Goal: Ask a question: Seek information or help from site administrators or community

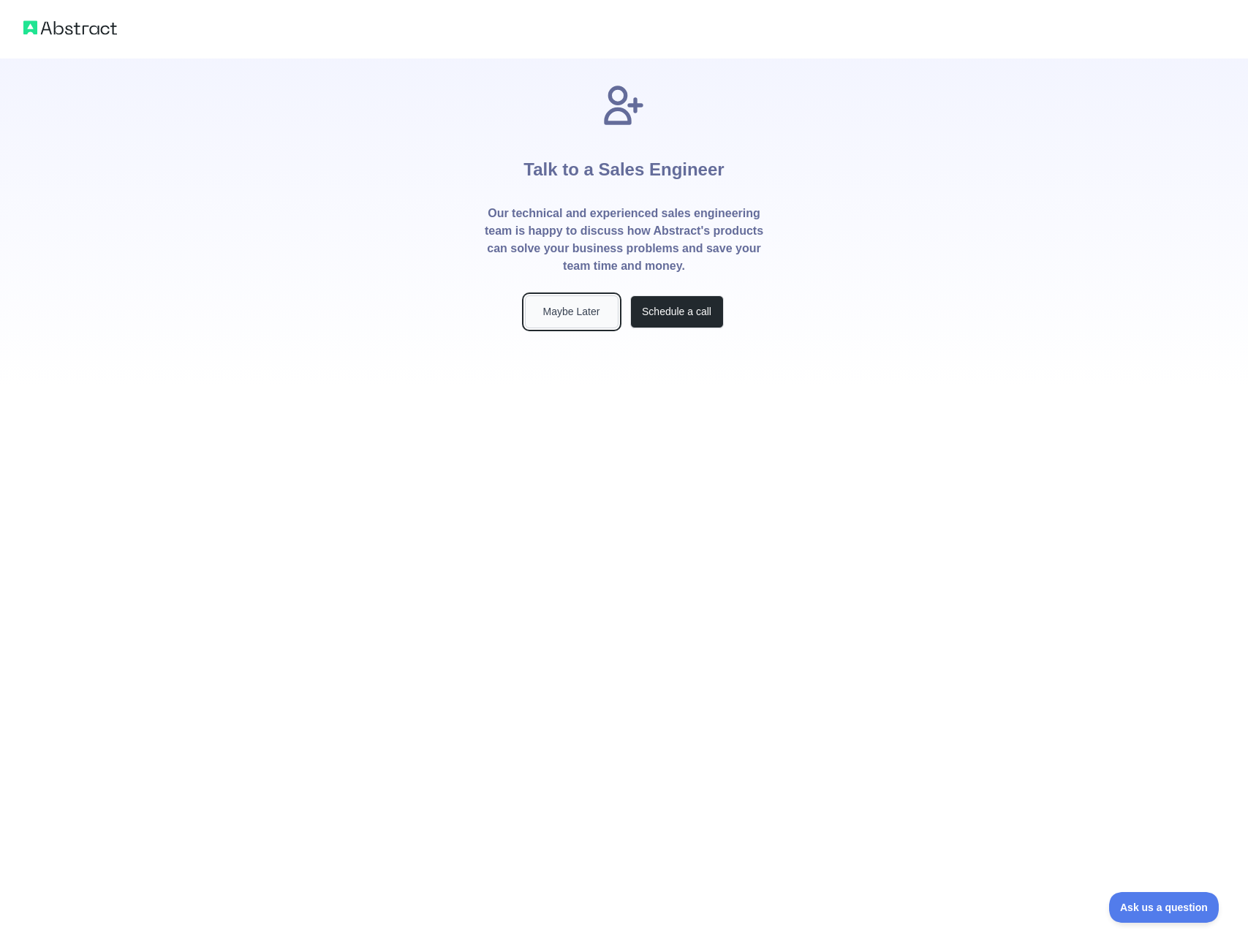
click at [573, 318] on button "Maybe Later" at bounding box center [572, 312] width 93 height 33
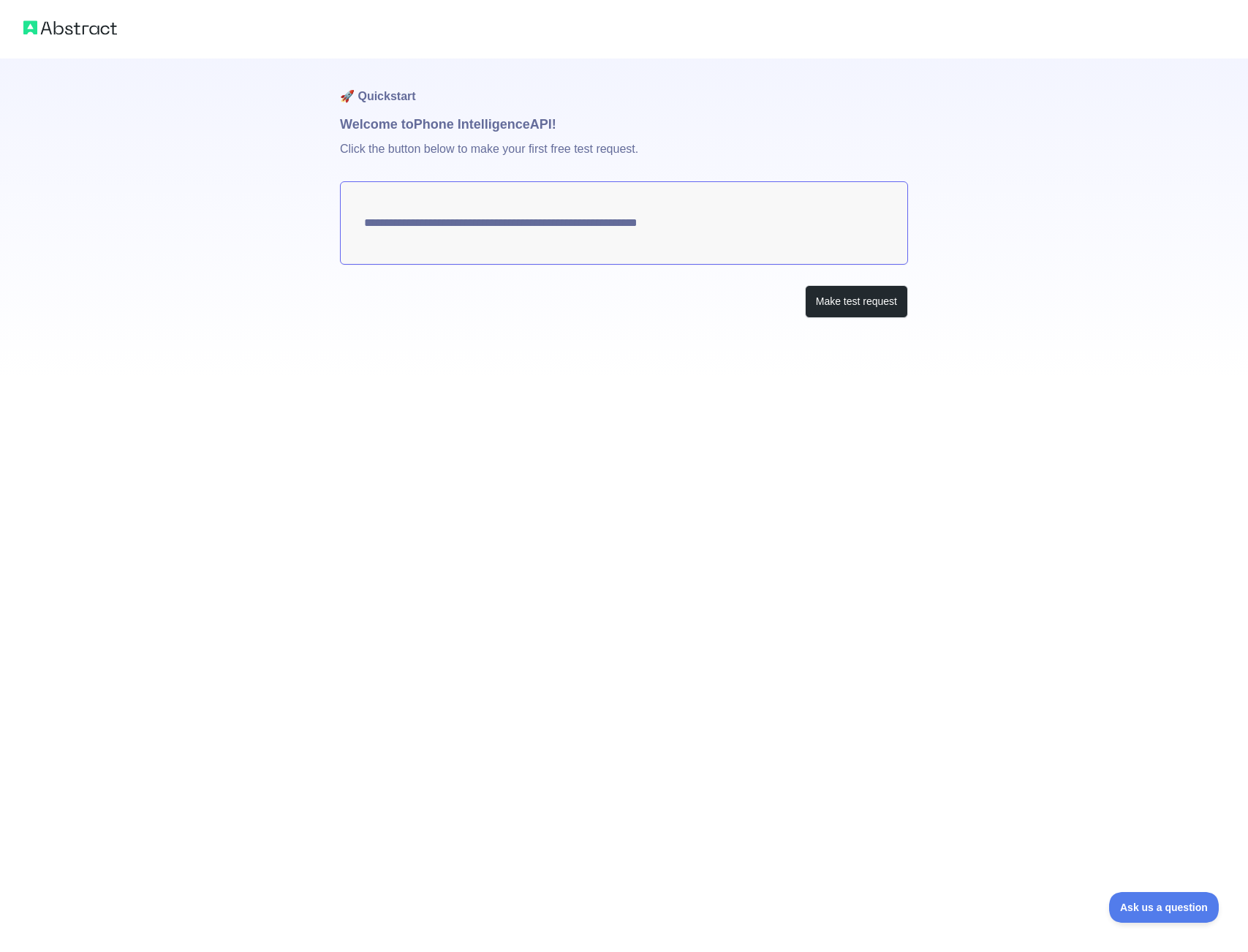
click at [685, 222] on textarea "**********" at bounding box center [624, 222] width 568 height 83
click at [848, 300] on button "Make test request" at bounding box center [856, 301] width 103 height 33
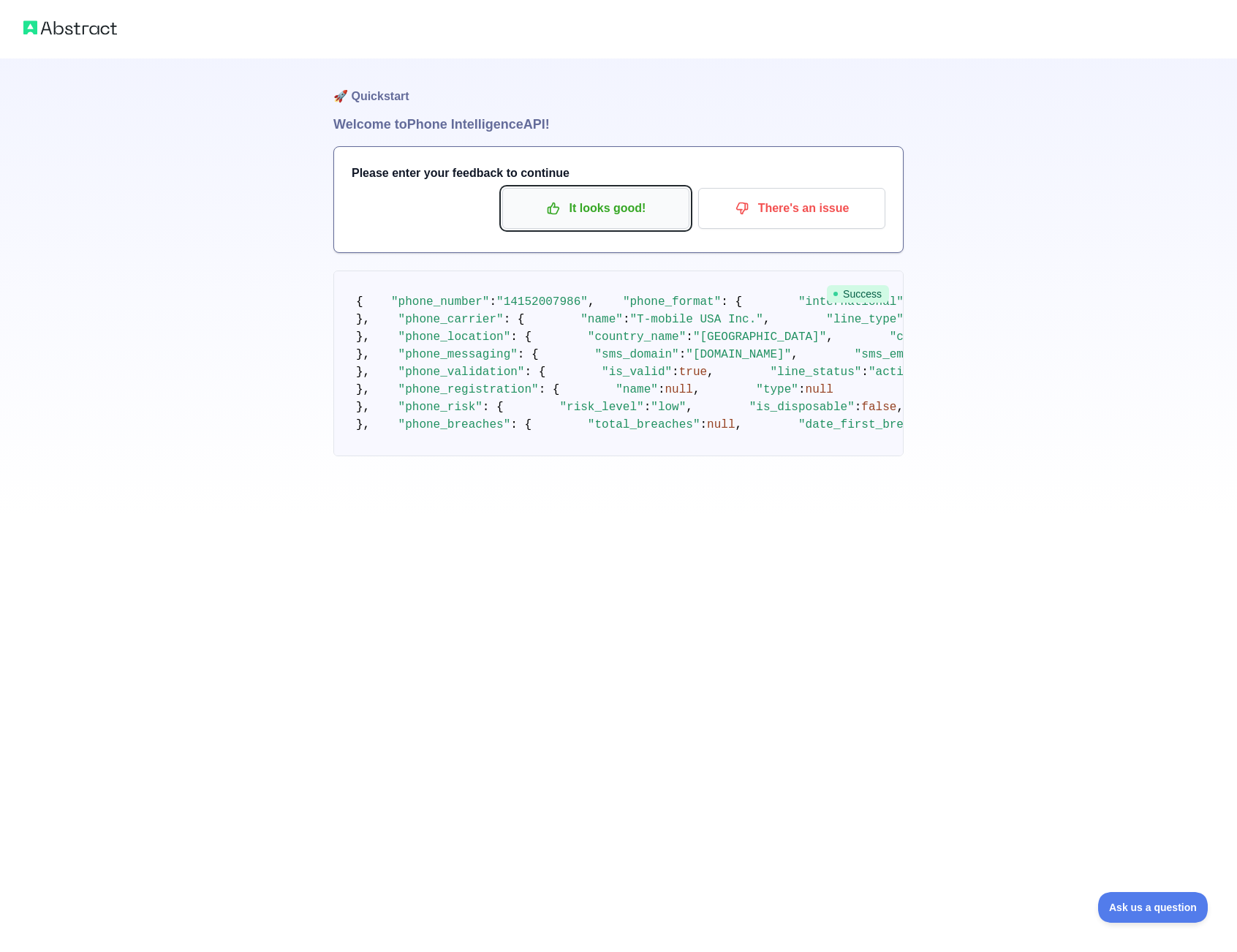
click at [635, 211] on p "It looks good!" at bounding box center [596, 208] width 165 height 25
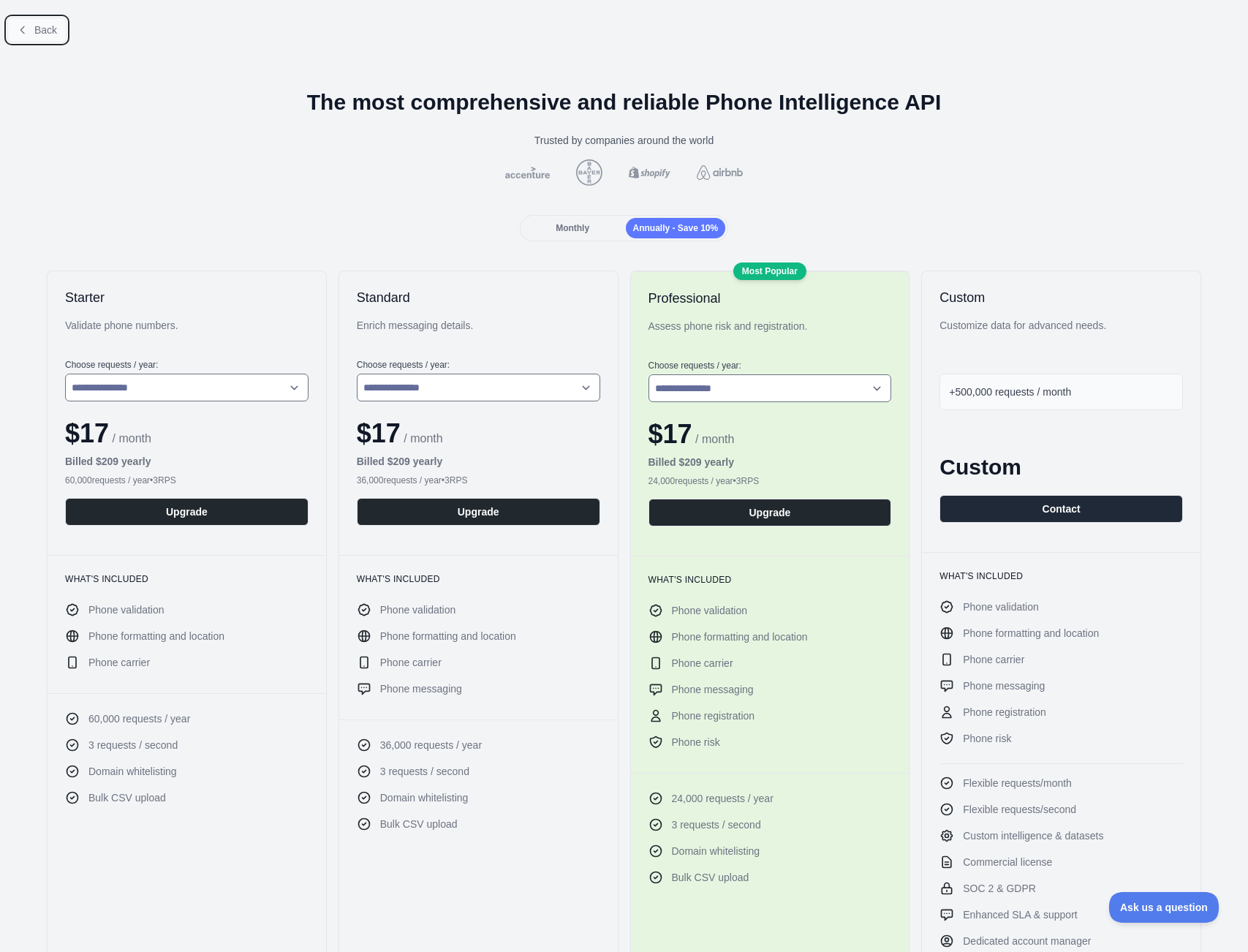
click at [55, 27] on span "Back" at bounding box center [46, 30] width 23 height 12
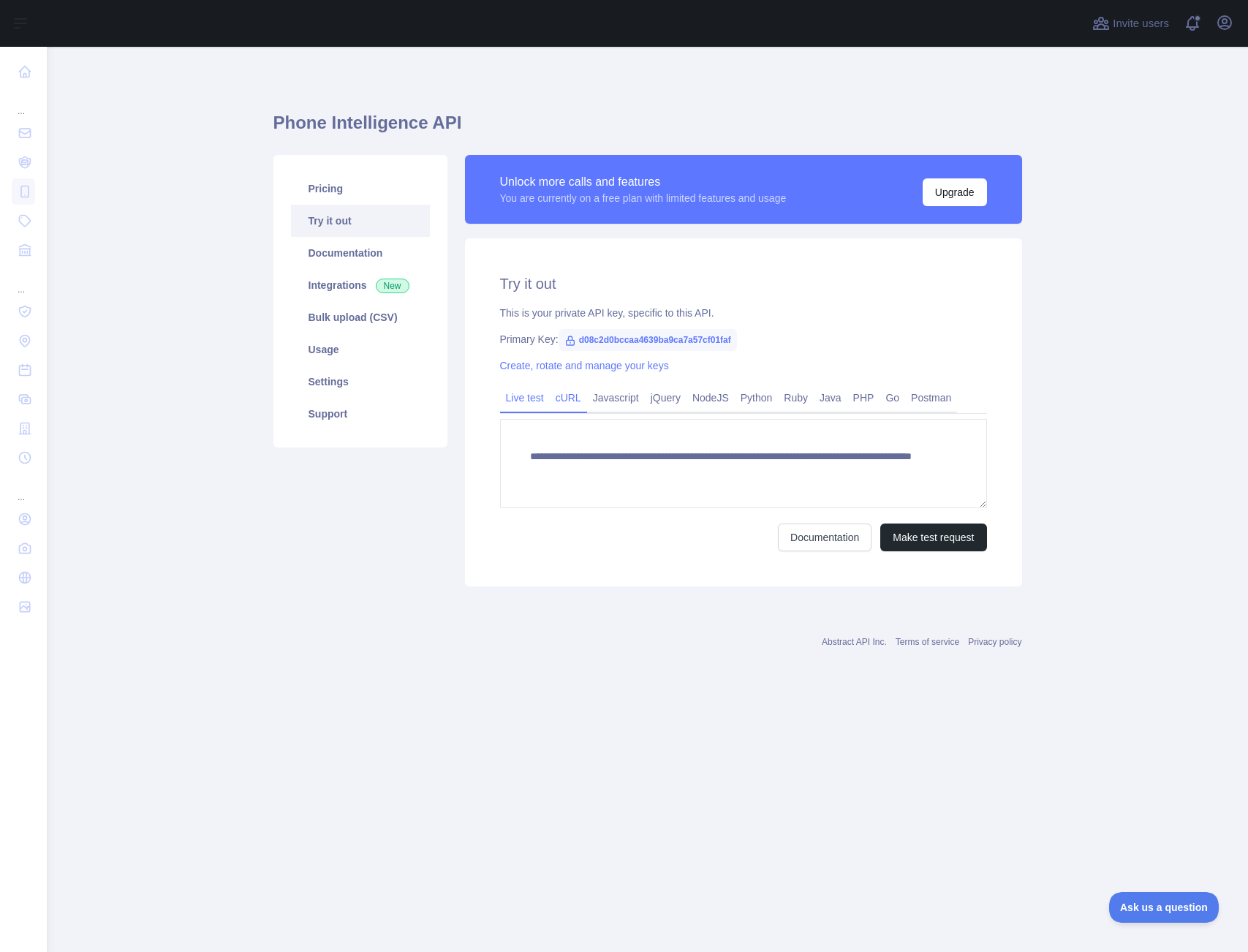
click at [581, 398] on link "cURL" at bounding box center [568, 397] width 37 height 23
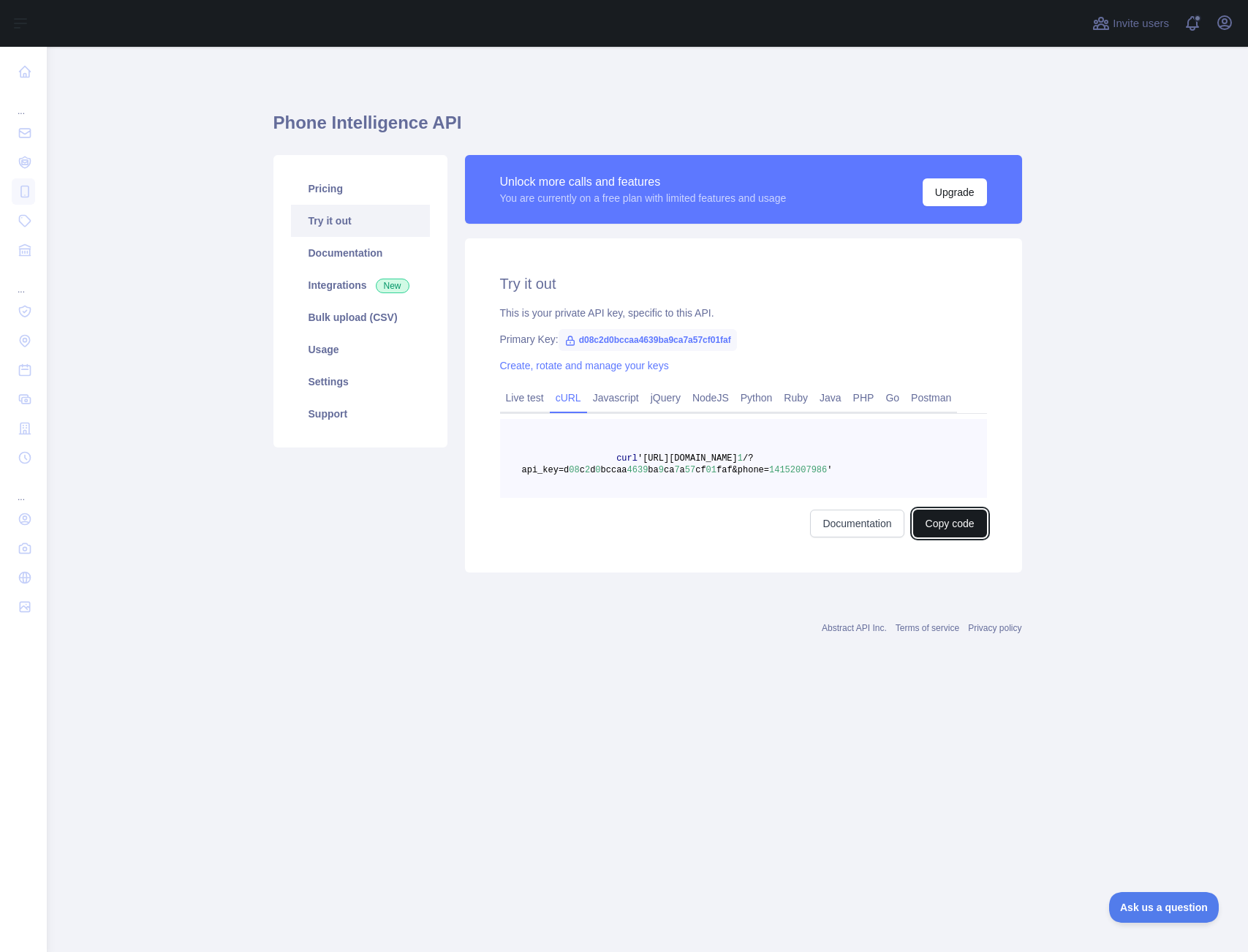
click at [962, 524] on button "Copy code" at bounding box center [949, 524] width 74 height 28
click at [330, 254] on link "Documentation" at bounding box center [360, 253] width 138 height 32
click at [951, 190] on button "Upgrade" at bounding box center [955, 192] width 64 height 28
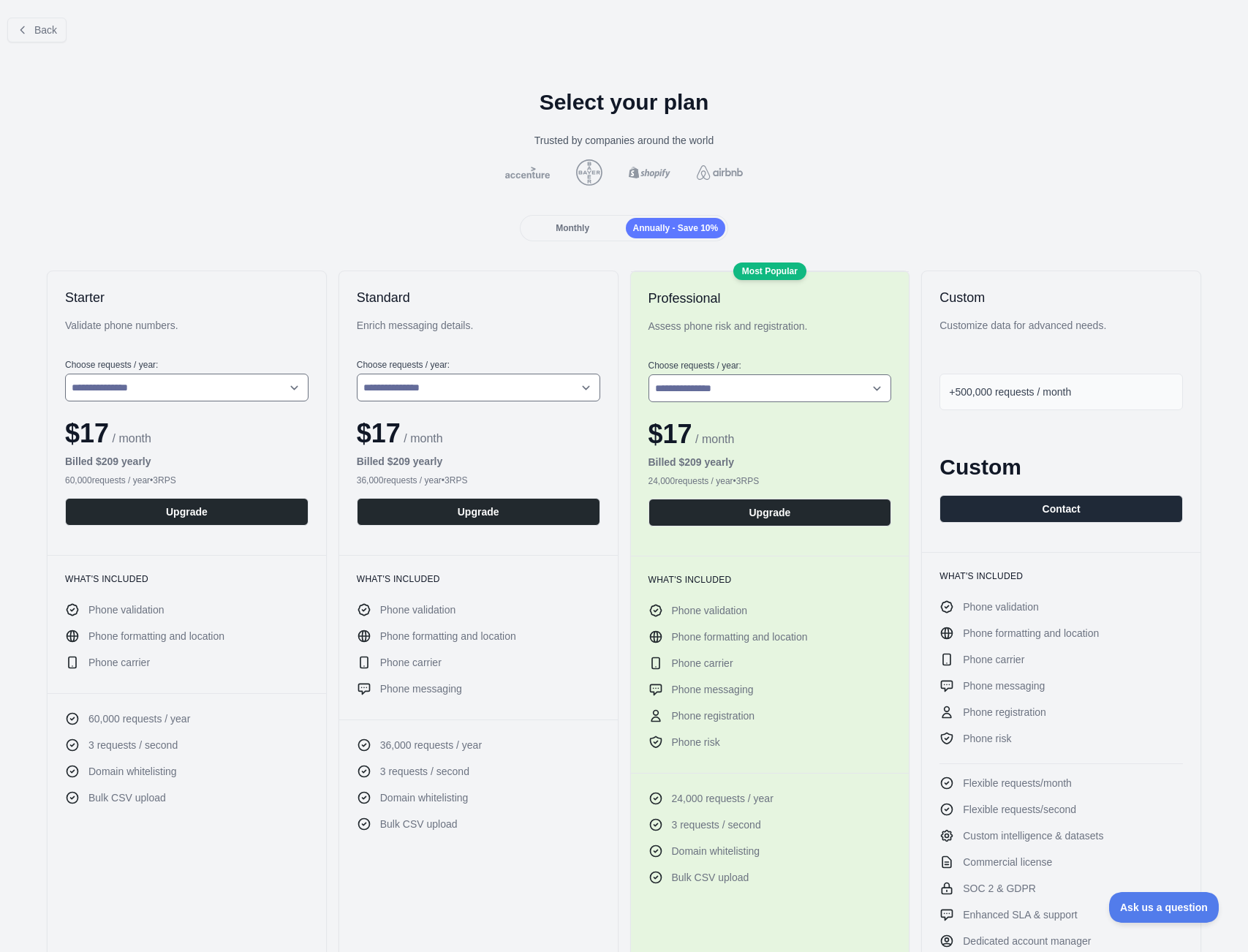
click at [561, 228] on span "Monthly" at bounding box center [572, 228] width 34 height 10
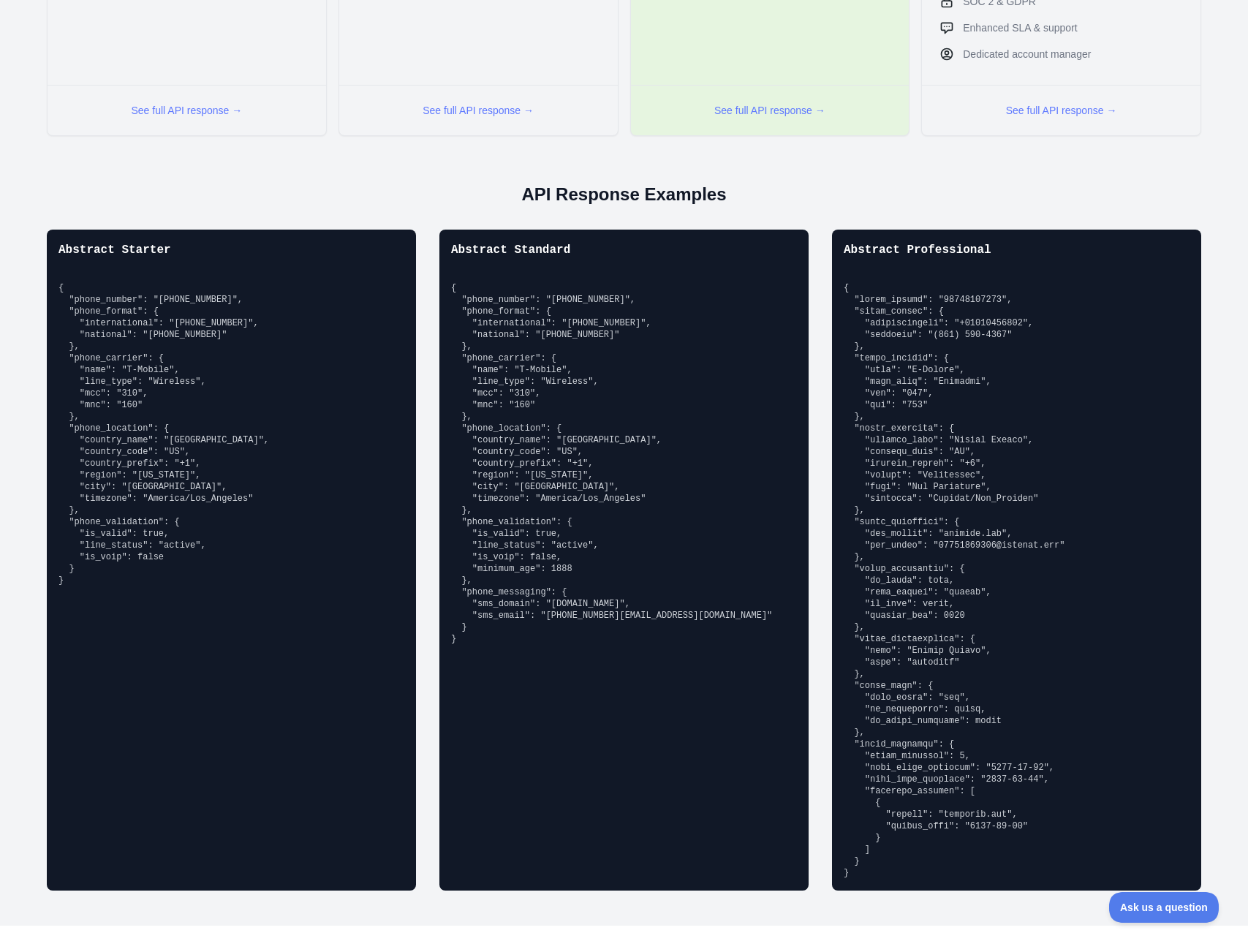
scroll to position [723, 0]
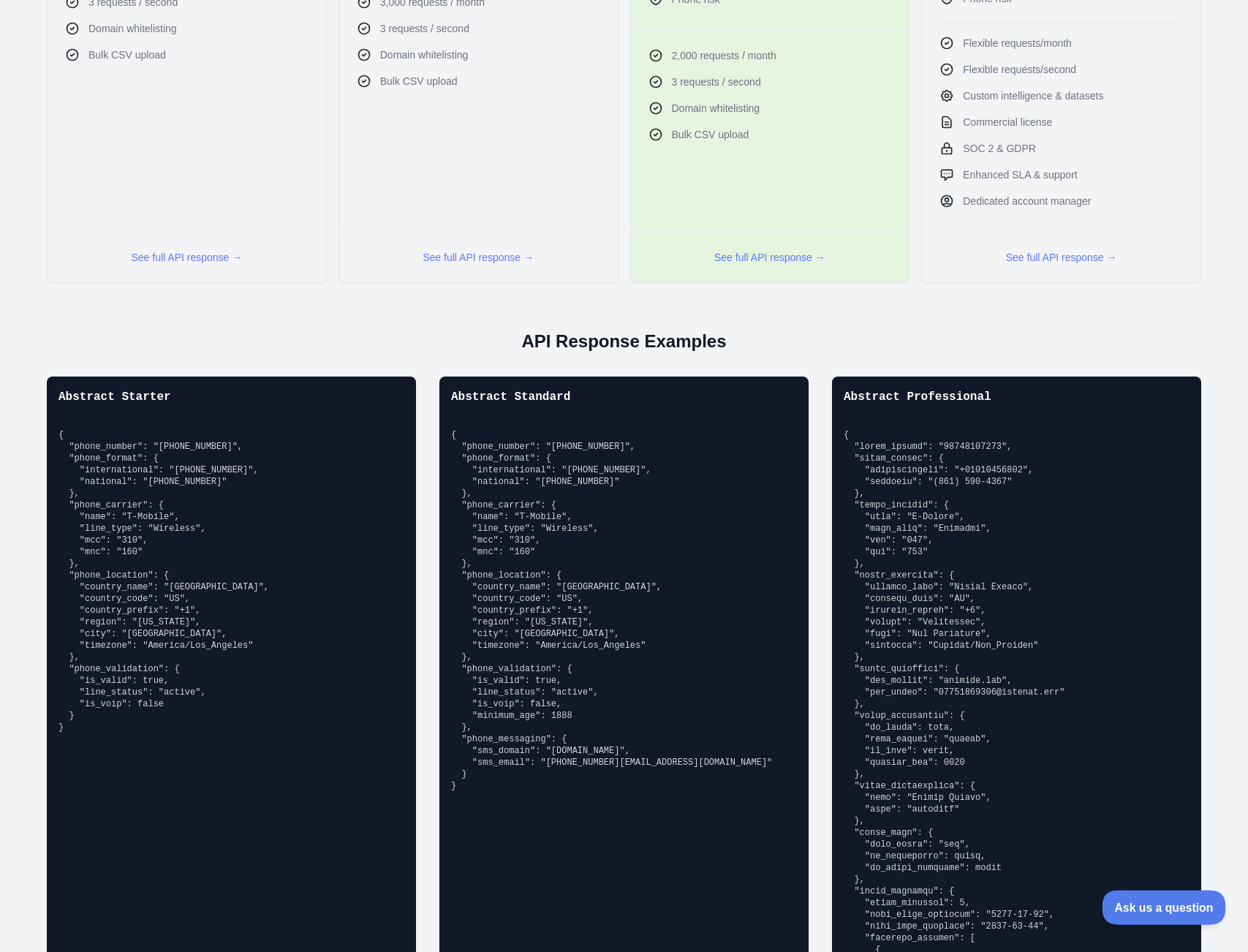
click at [1172, 666] on button "Ask us a question" at bounding box center [1156, 904] width 110 height 30
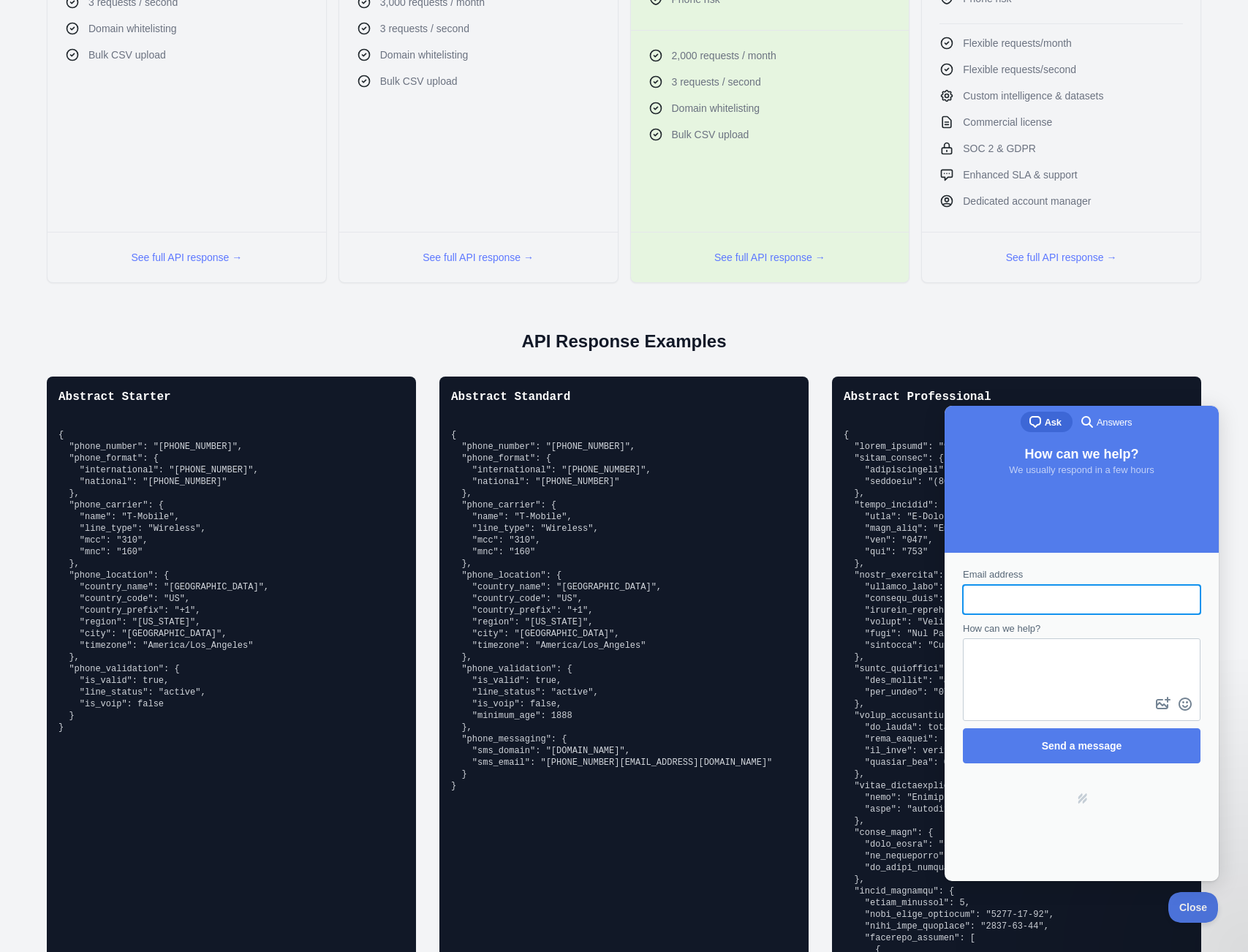
scroll to position [0, 0]
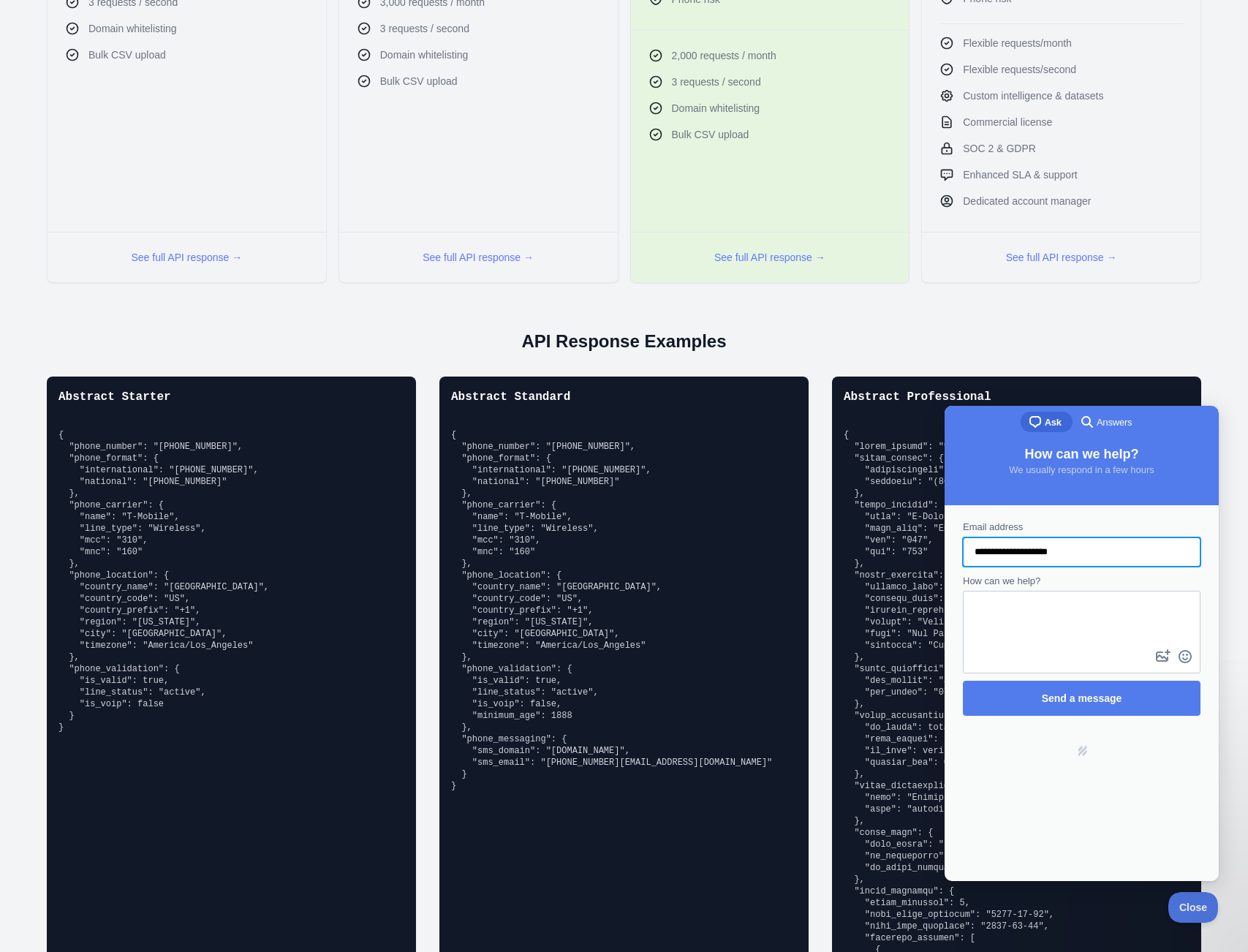
type input "**********"
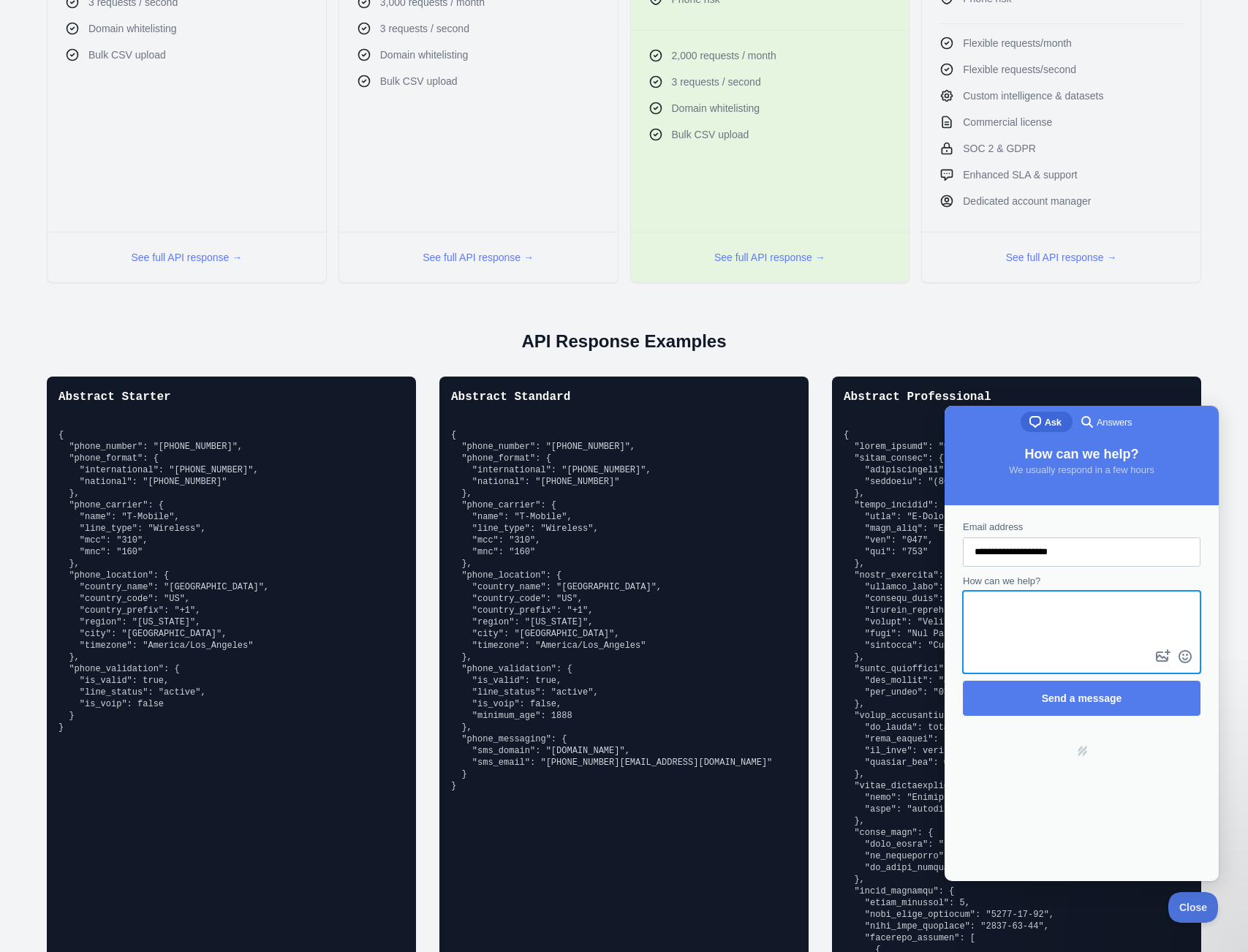
click at [1077, 614] on textarea "How can we help?" at bounding box center [1081, 619] width 235 height 55
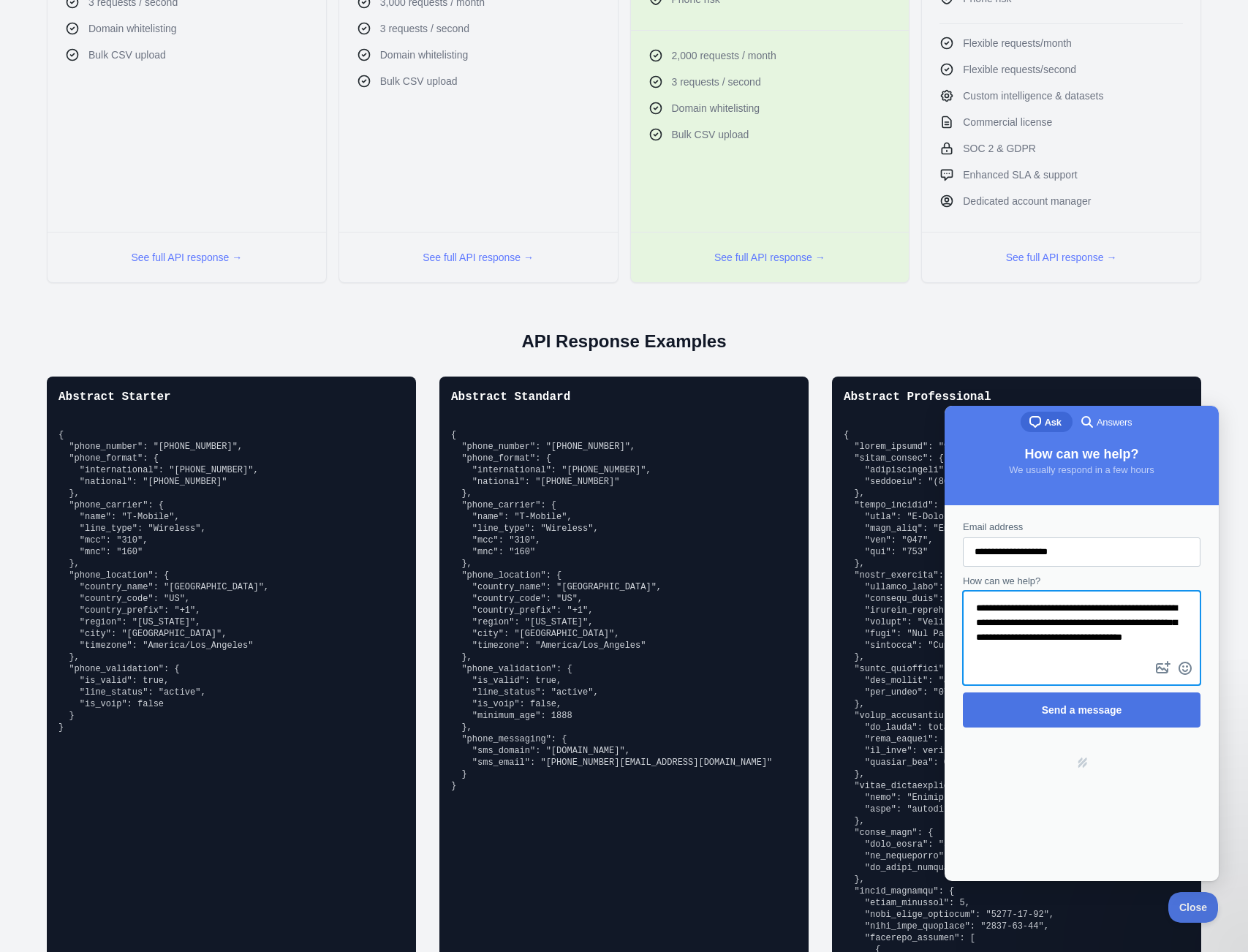
type textarea "**********"
click at [1095, 666] on span "Send a message" at bounding box center [1081, 710] width 205 height 34
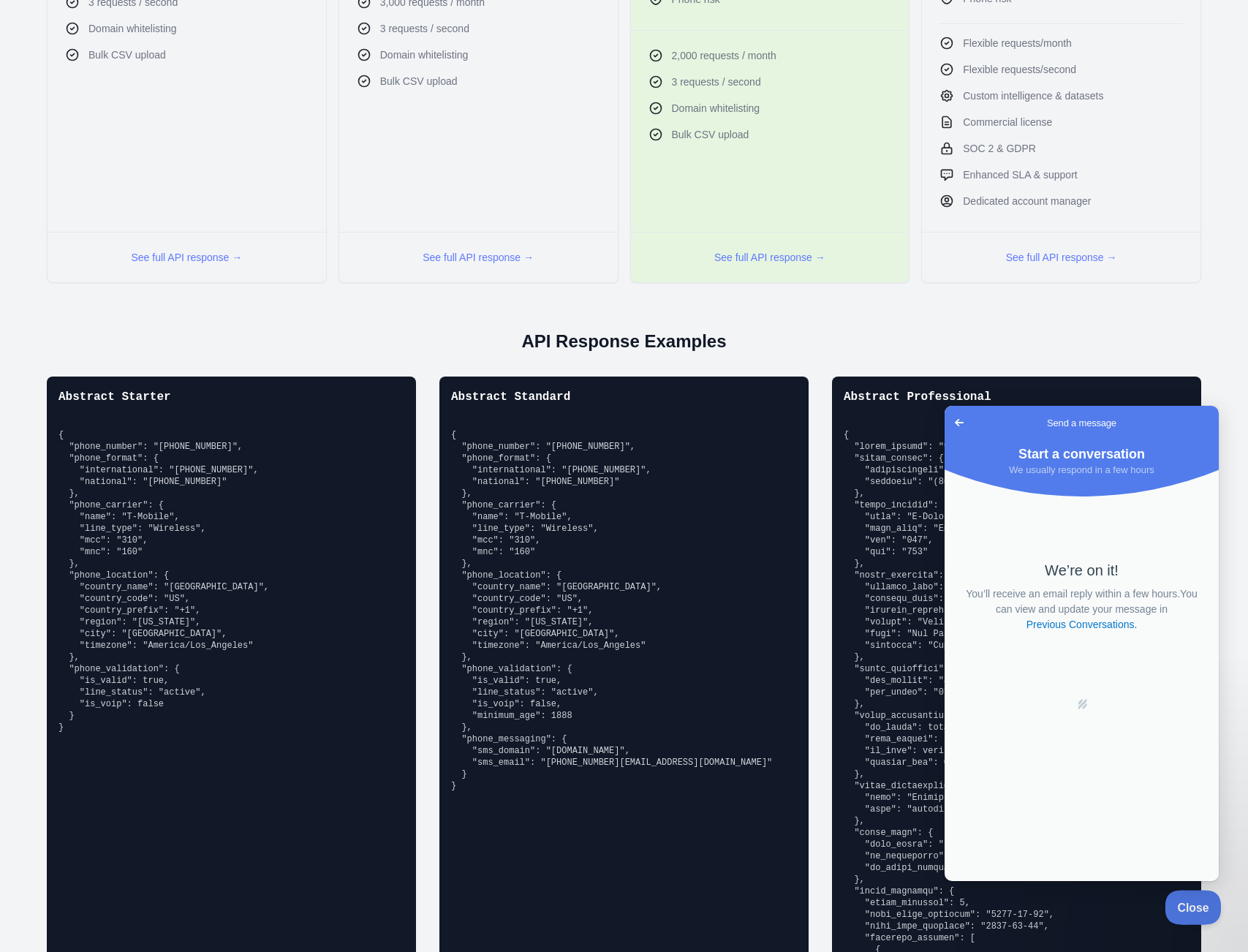
click at [1191, 666] on button "Close" at bounding box center [1189, 904] width 49 height 30
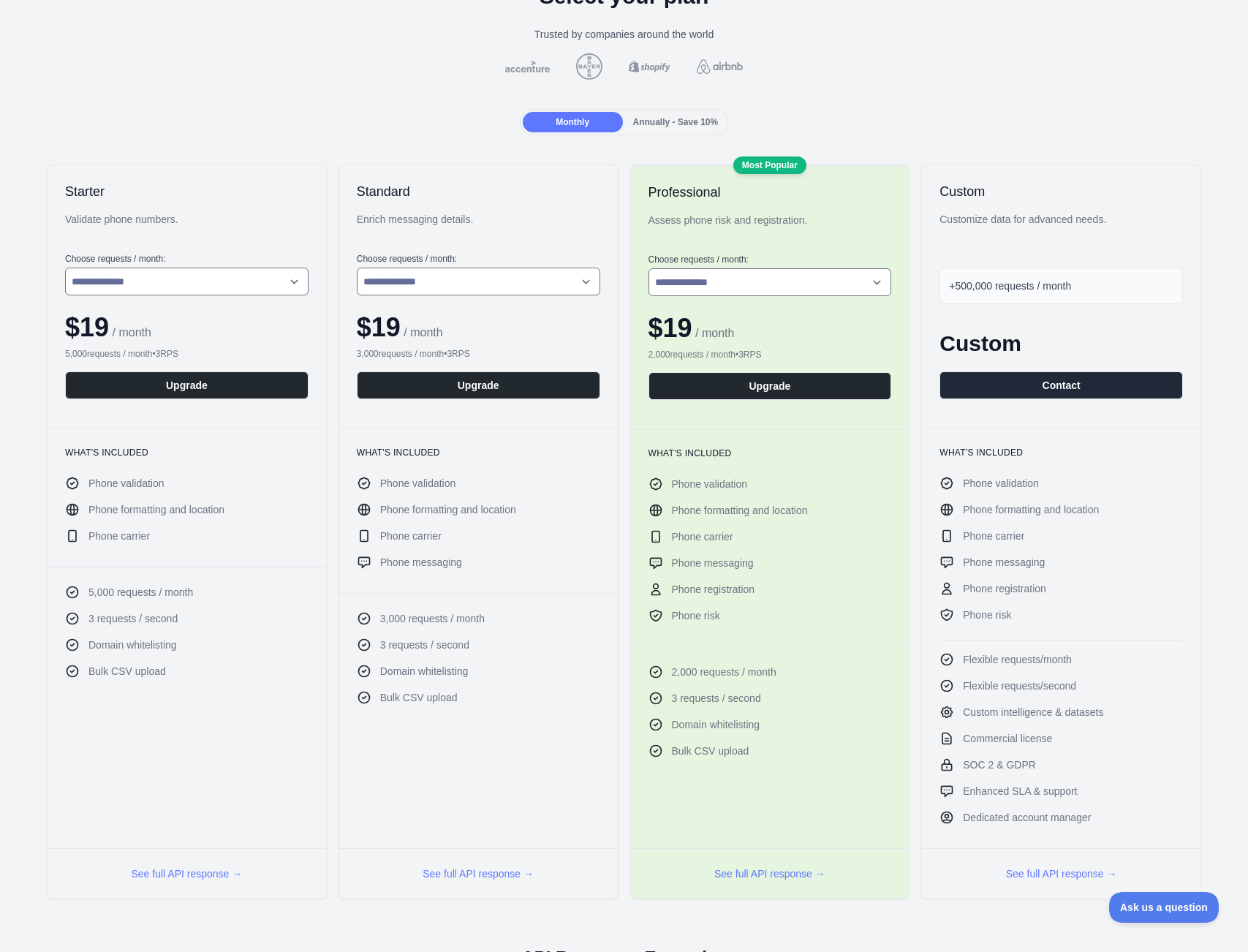
scroll to position [0, 0]
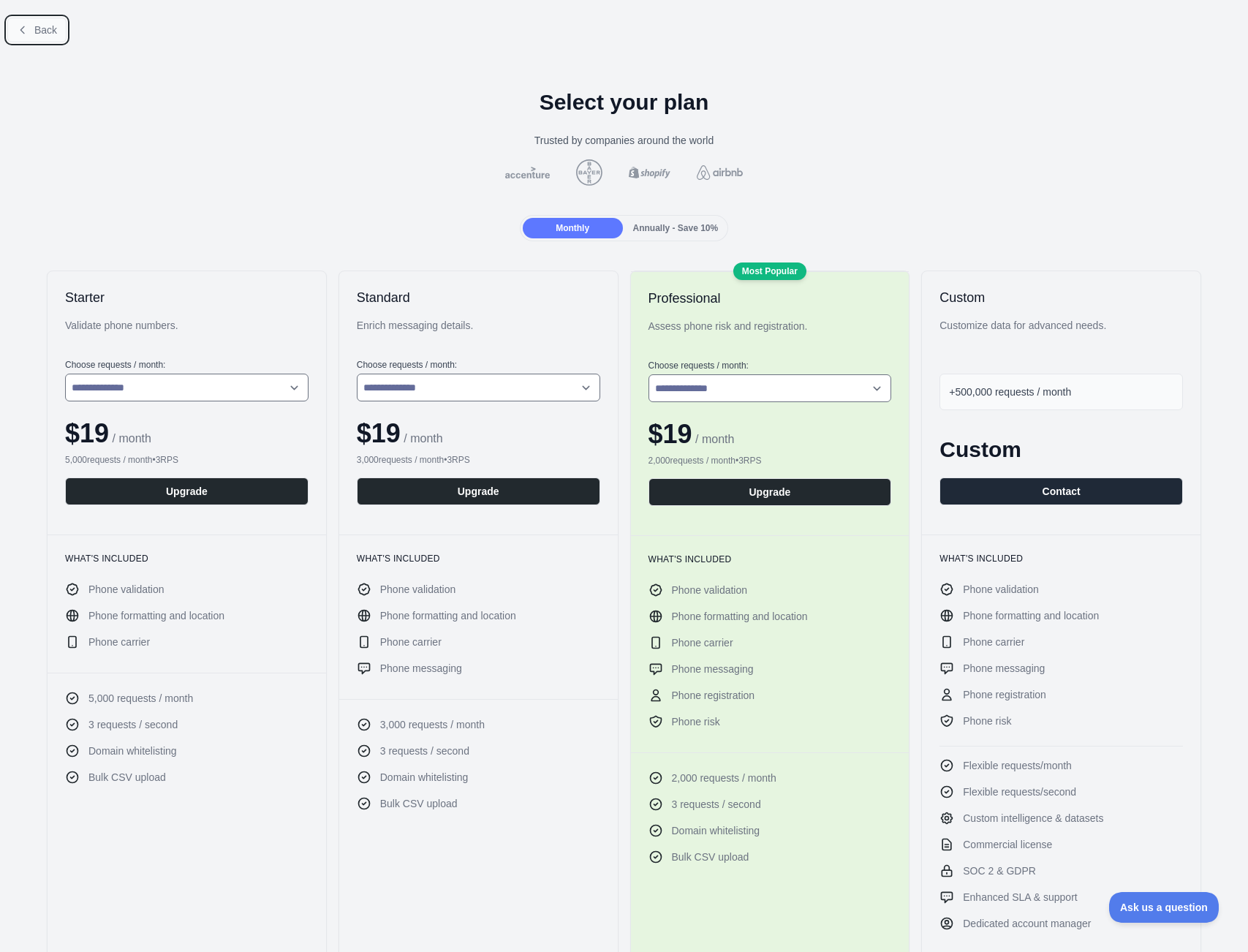
click at [50, 36] on button "Back" at bounding box center [36, 29] width 59 height 25
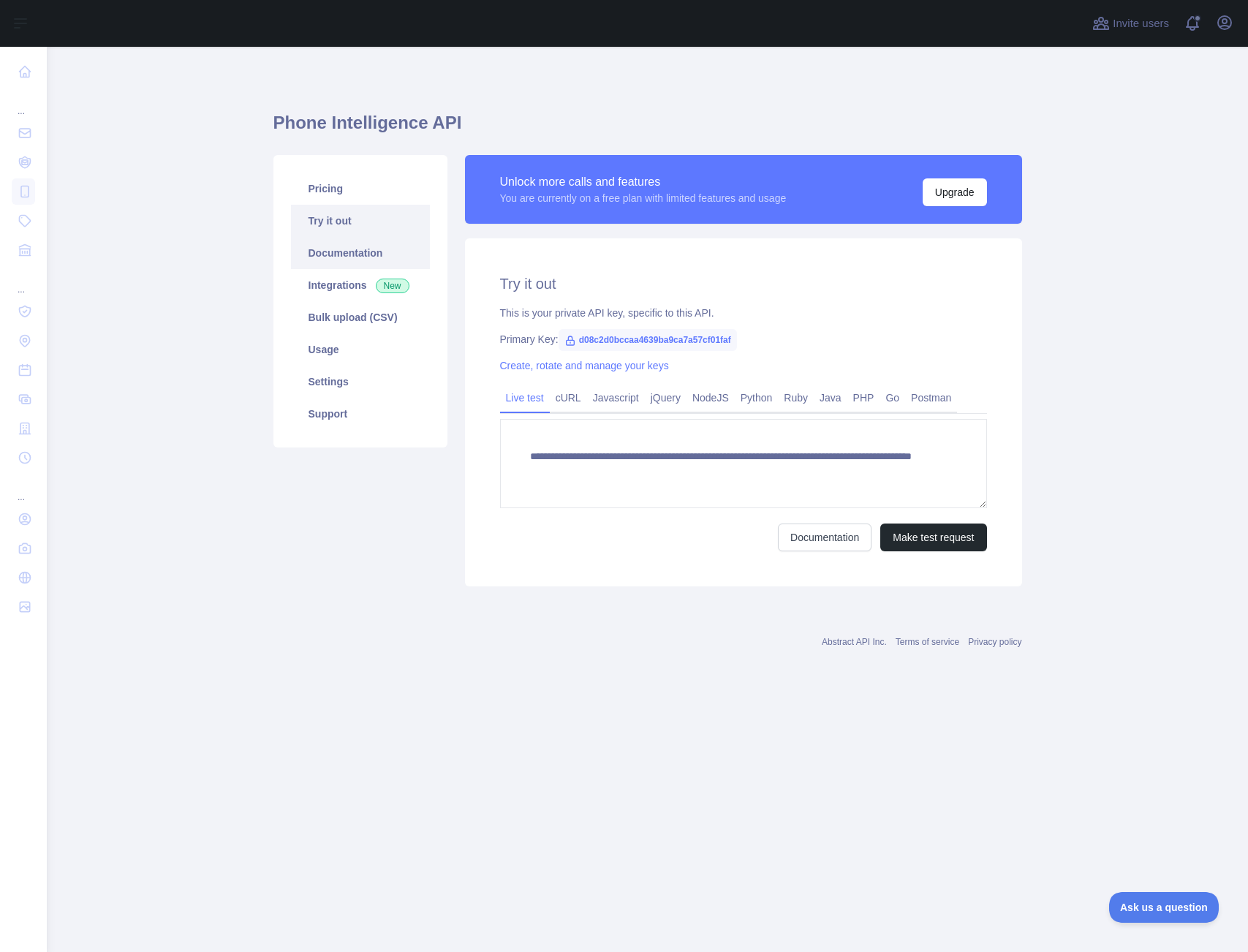
click at [373, 254] on link "Documentation" at bounding box center [360, 253] width 138 height 32
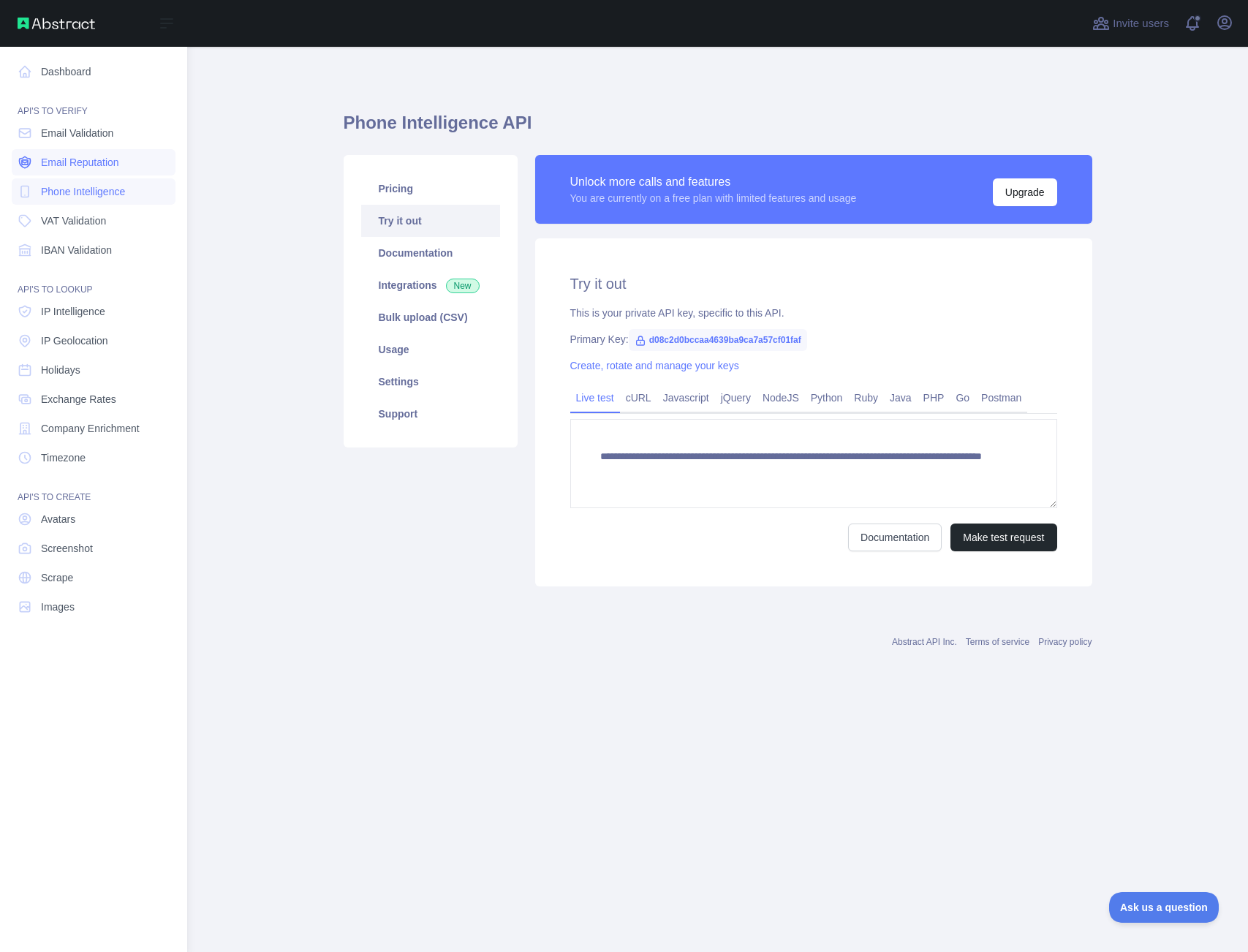
click at [87, 162] on span "Email Reputation" at bounding box center [80, 162] width 78 height 15
type textarea "**********"
click at [95, 219] on span "VAT Validation" at bounding box center [73, 221] width 65 height 15
click at [70, 153] on link "Email Reputation" at bounding box center [93, 162] width 164 height 26
click at [77, 127] on span "Email Validation" at bounding box center [77, 132] width 73 height 15
